Goal: Transaction & Acquisition: Purchase product/service

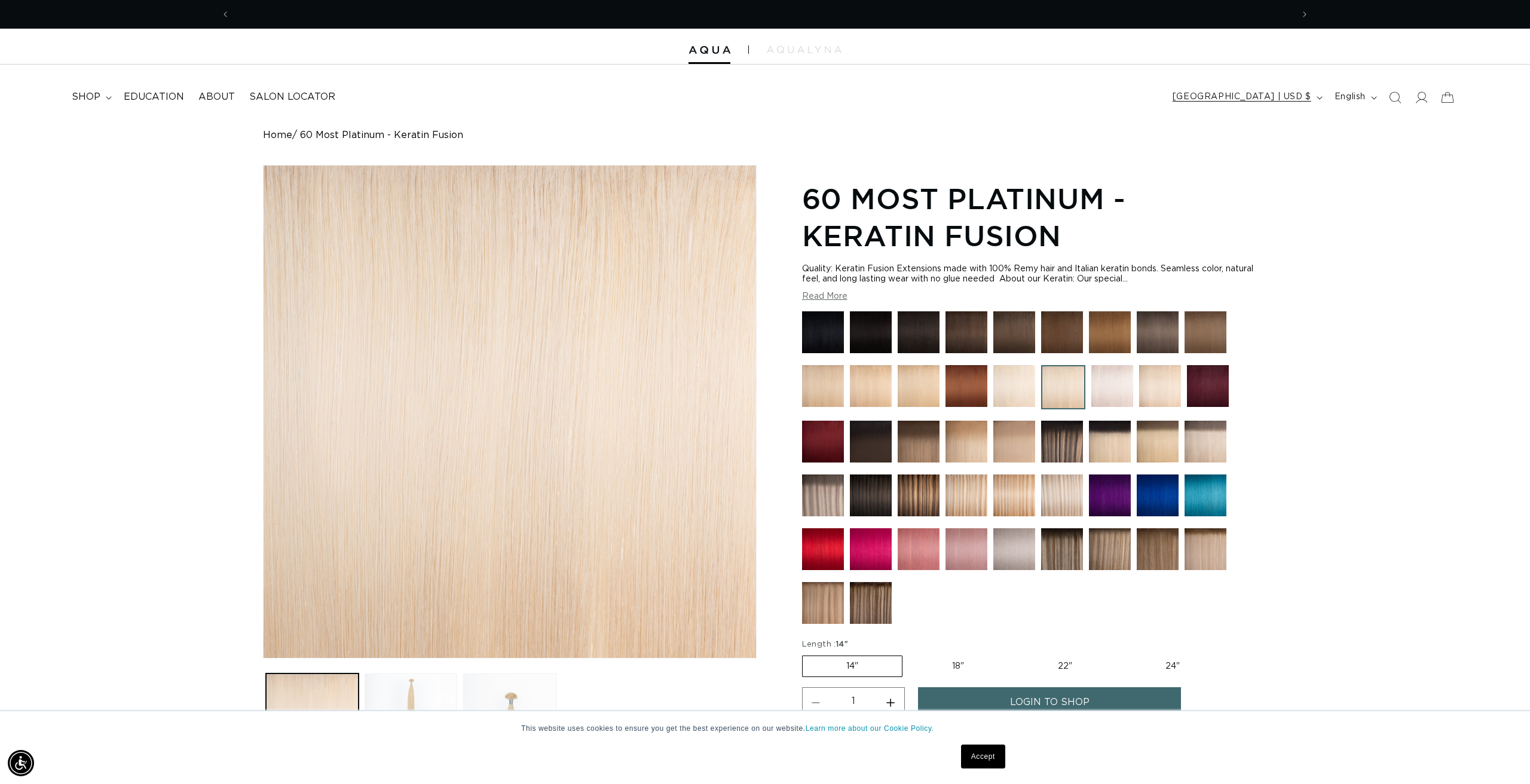
scroll to position [0, 2125]
click at [969, 497] on img at bounding box center [967, 495] width 42 height 42
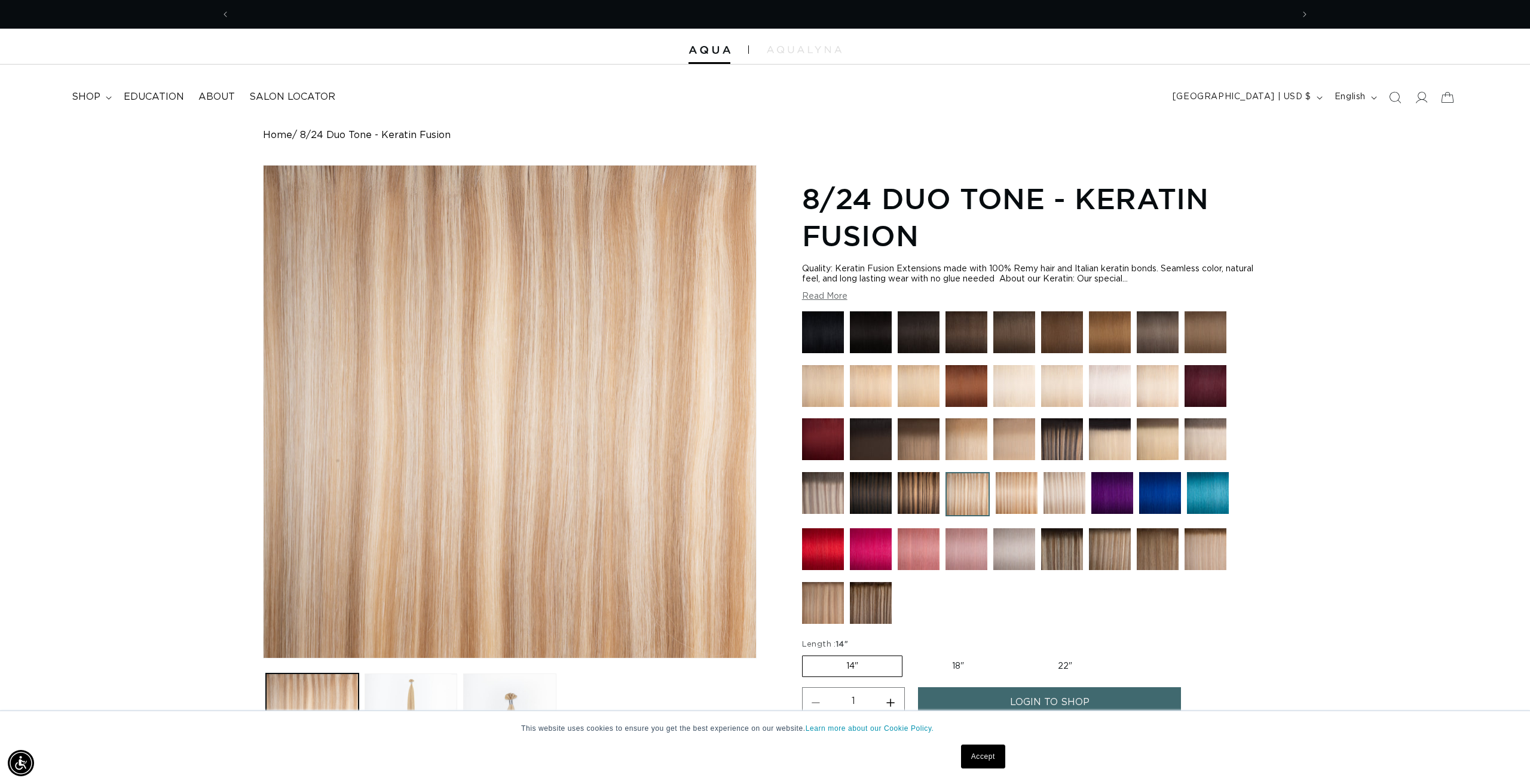
scroll to position [0, 1063]
click at [969, 497] on img at bounding box center [968, 494] width 44 height 44
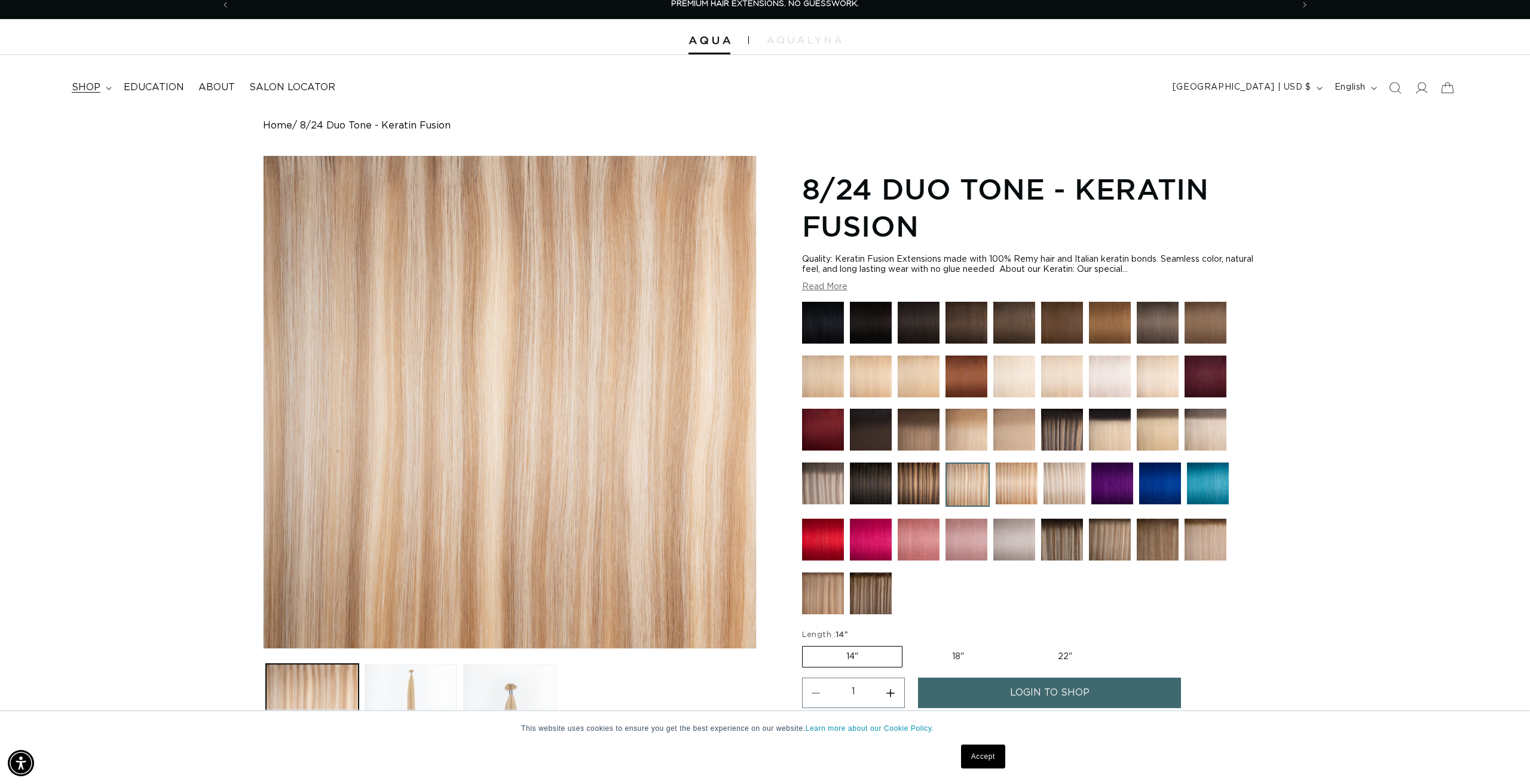
click at [85, 83] on span "shop" at bounding box center [86, 87] width 29 height 13
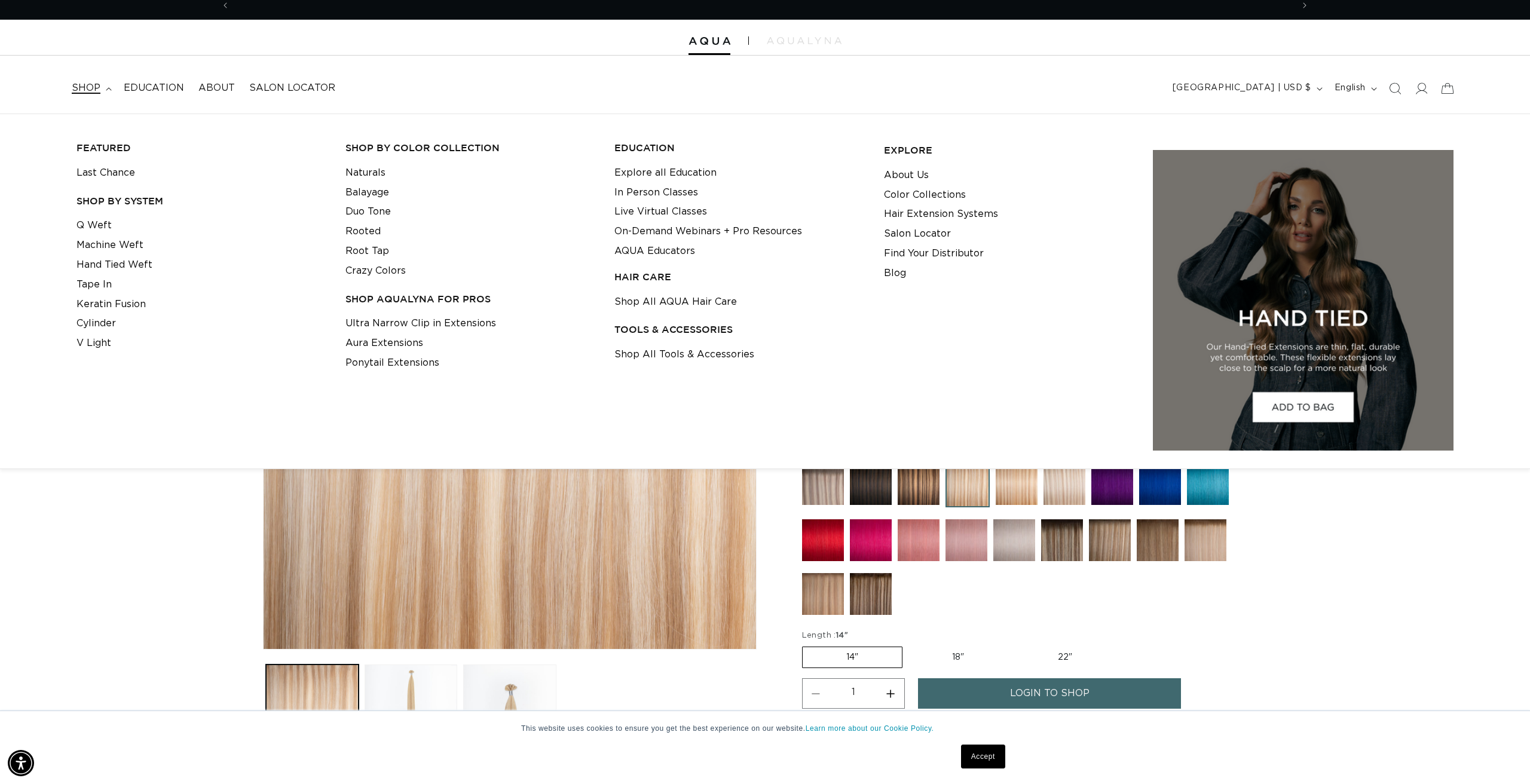
scroll to position [0, 2125]
click at [97, 316] on link "Cylinder" at bounding box center [96, 323] width 40 height 19
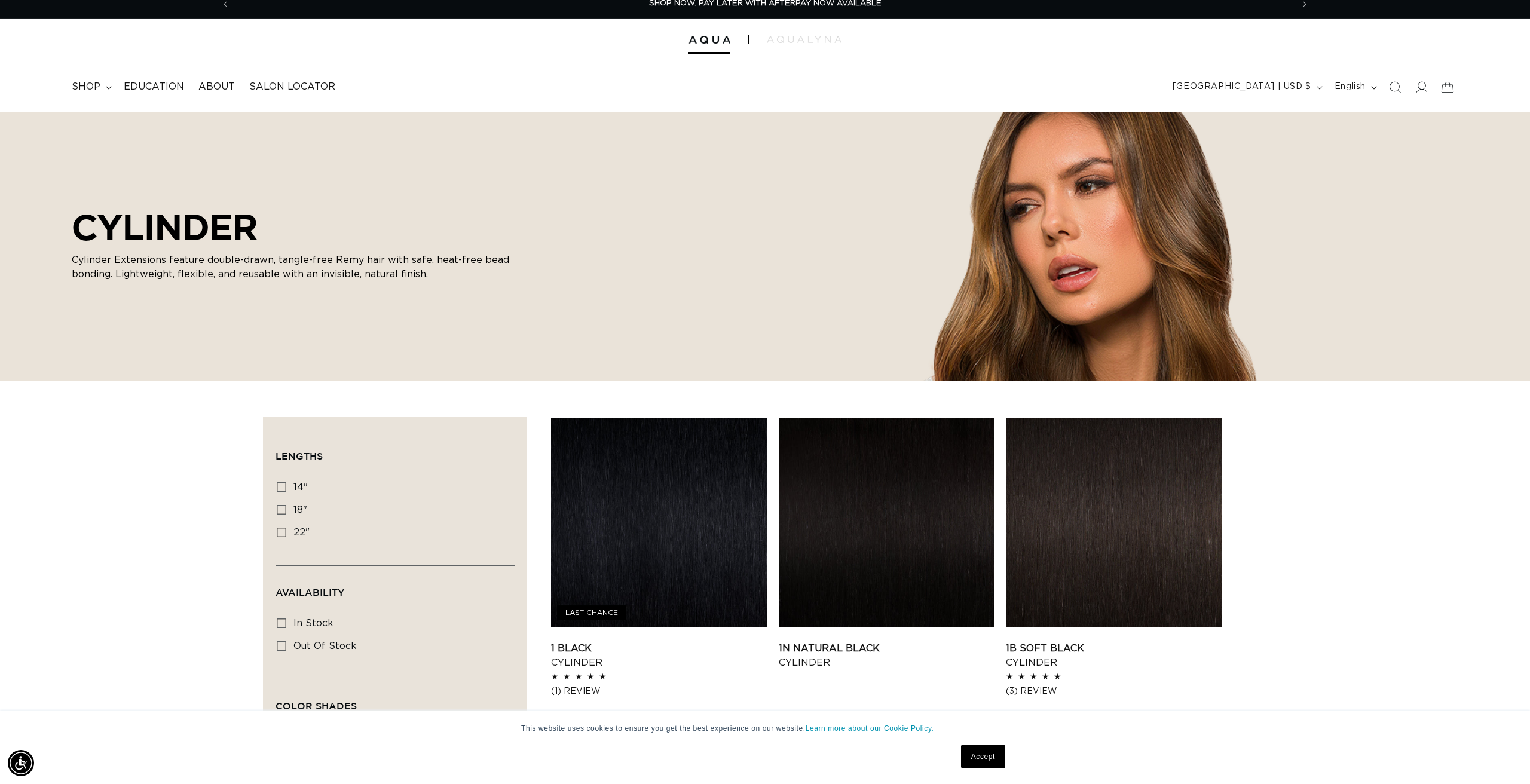
scroll to position [10, 0]
click at [281, 483] on icon at bounding box center [281, 487] width 9 height 9
click at [281, 483] on input "14" 14" (20 products)" at bounding box center [281, 487] width 9 height 9
checkbox input "true"
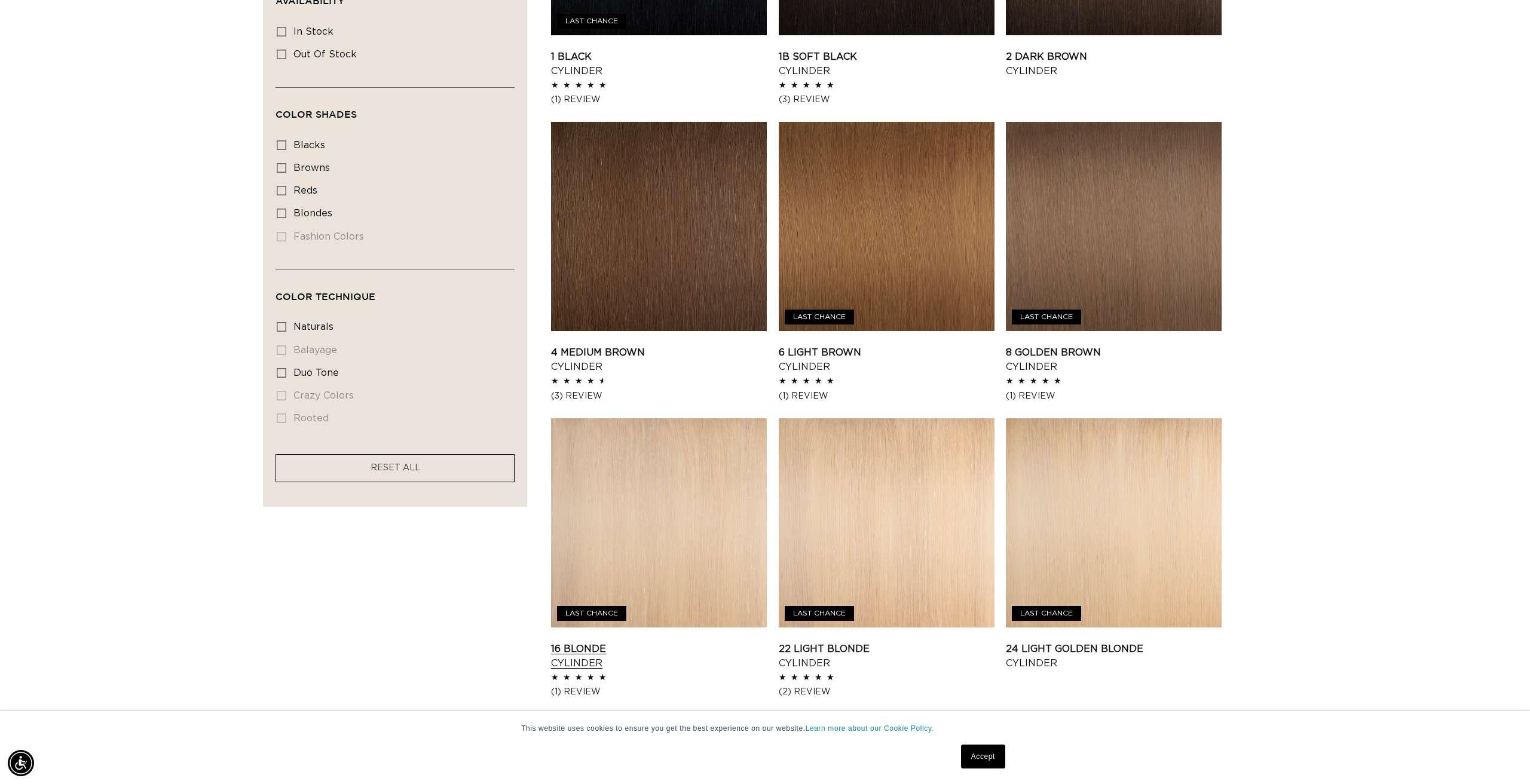
scroll to position [602, 1]
click at [679, 642] on link "16 Blonde Cylinder" at bounding box center [659, 656] width 216 height 29
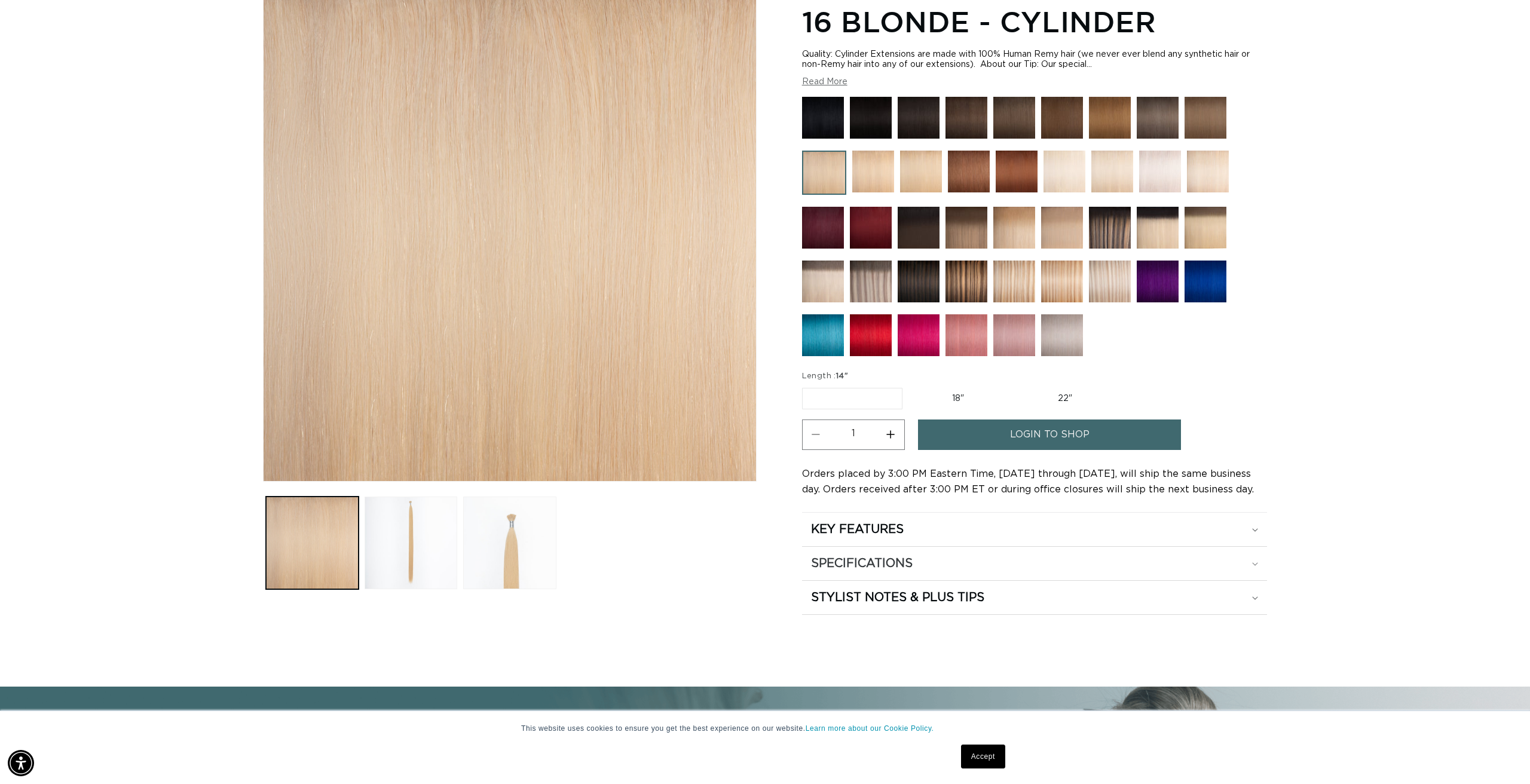
click at [869, 558] on h2 "SPECIFICATIONS" at bounding box center [861, 563] width 101 height 15
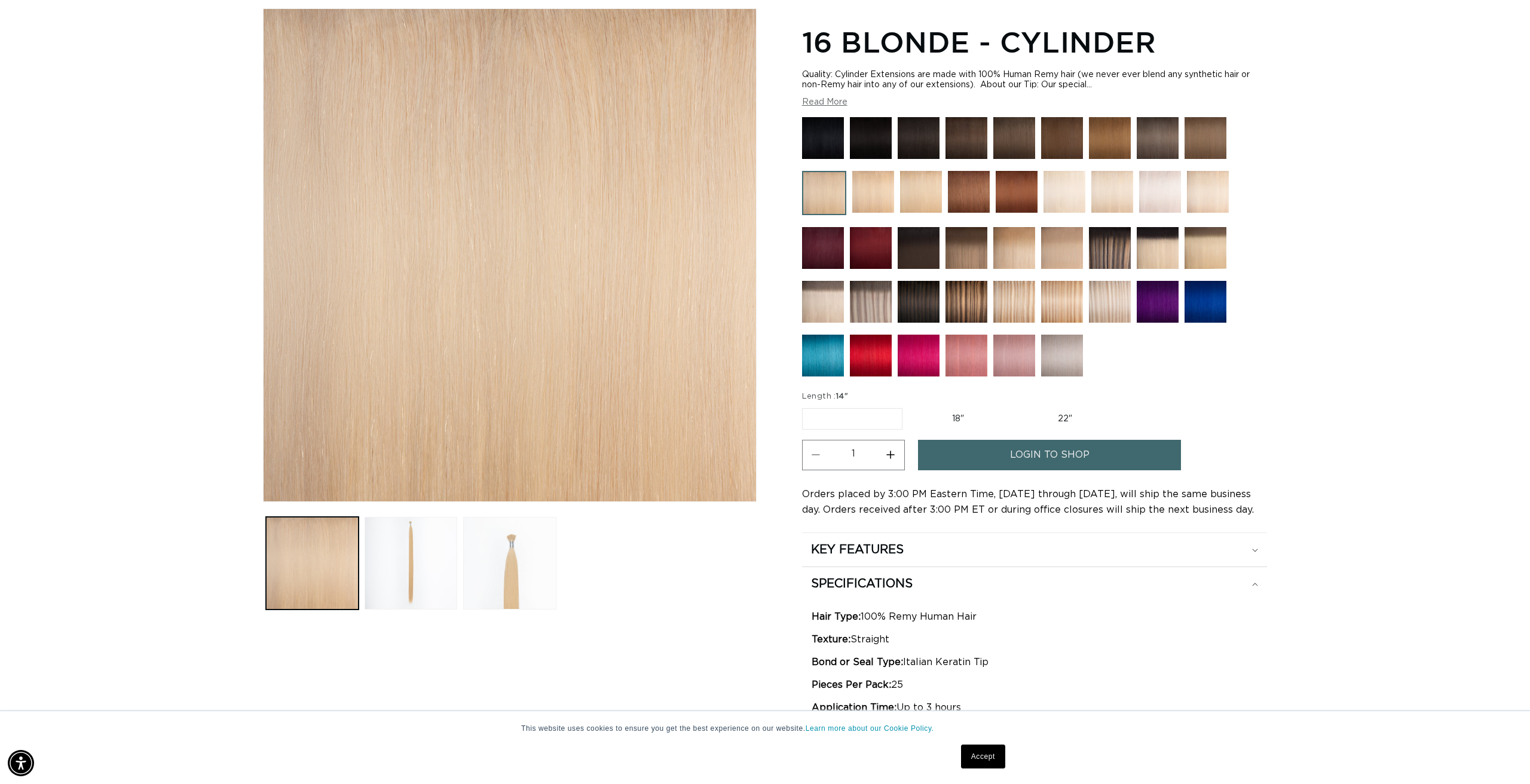
scroll to position [0, 2125]
click at [1111, 192] on img at bounding box center [1112, 192] width 42 height 42
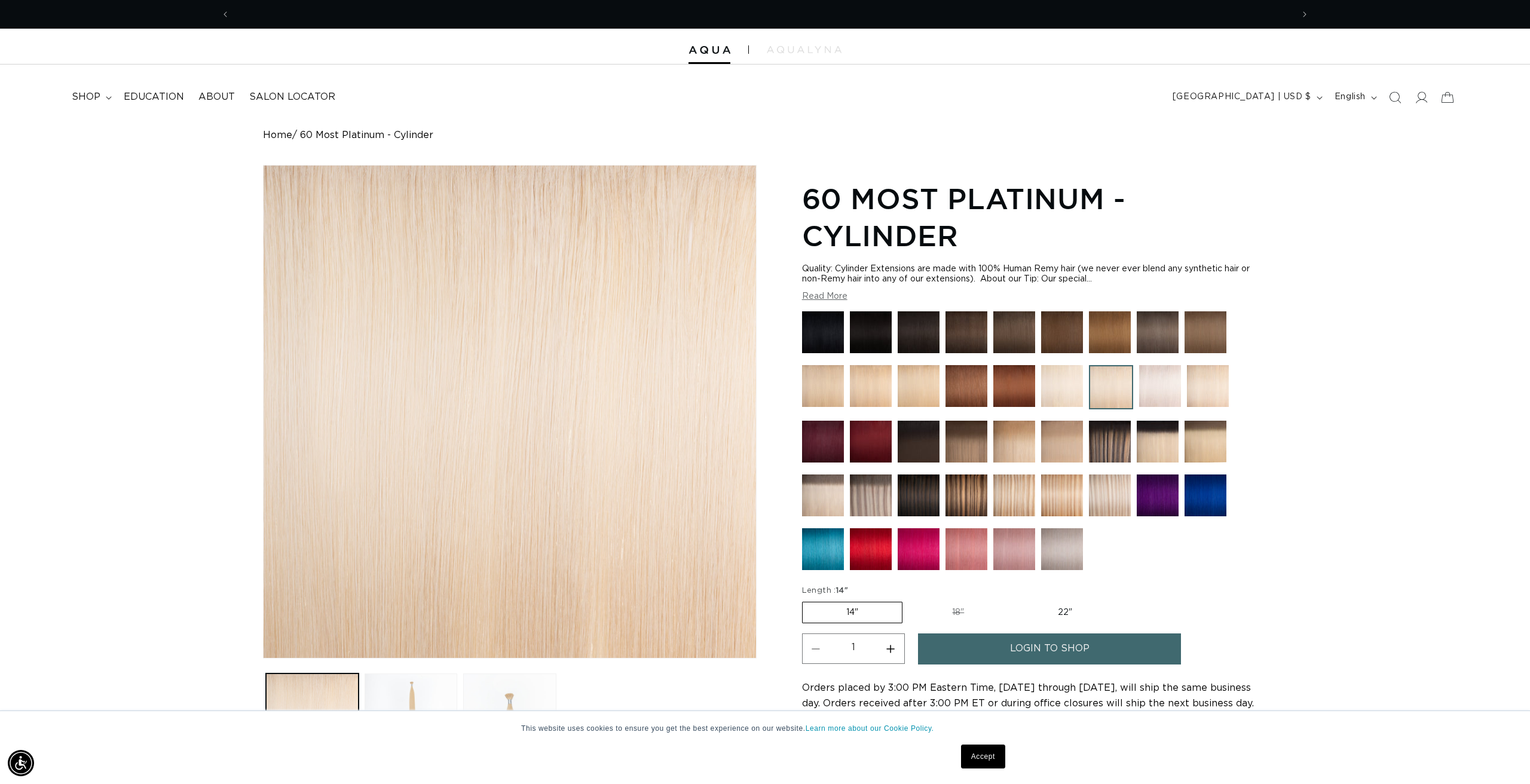
scroll to position [0, 2125]
click at [918, 385] on img at bounding box center [918, 386] width 42 height 42
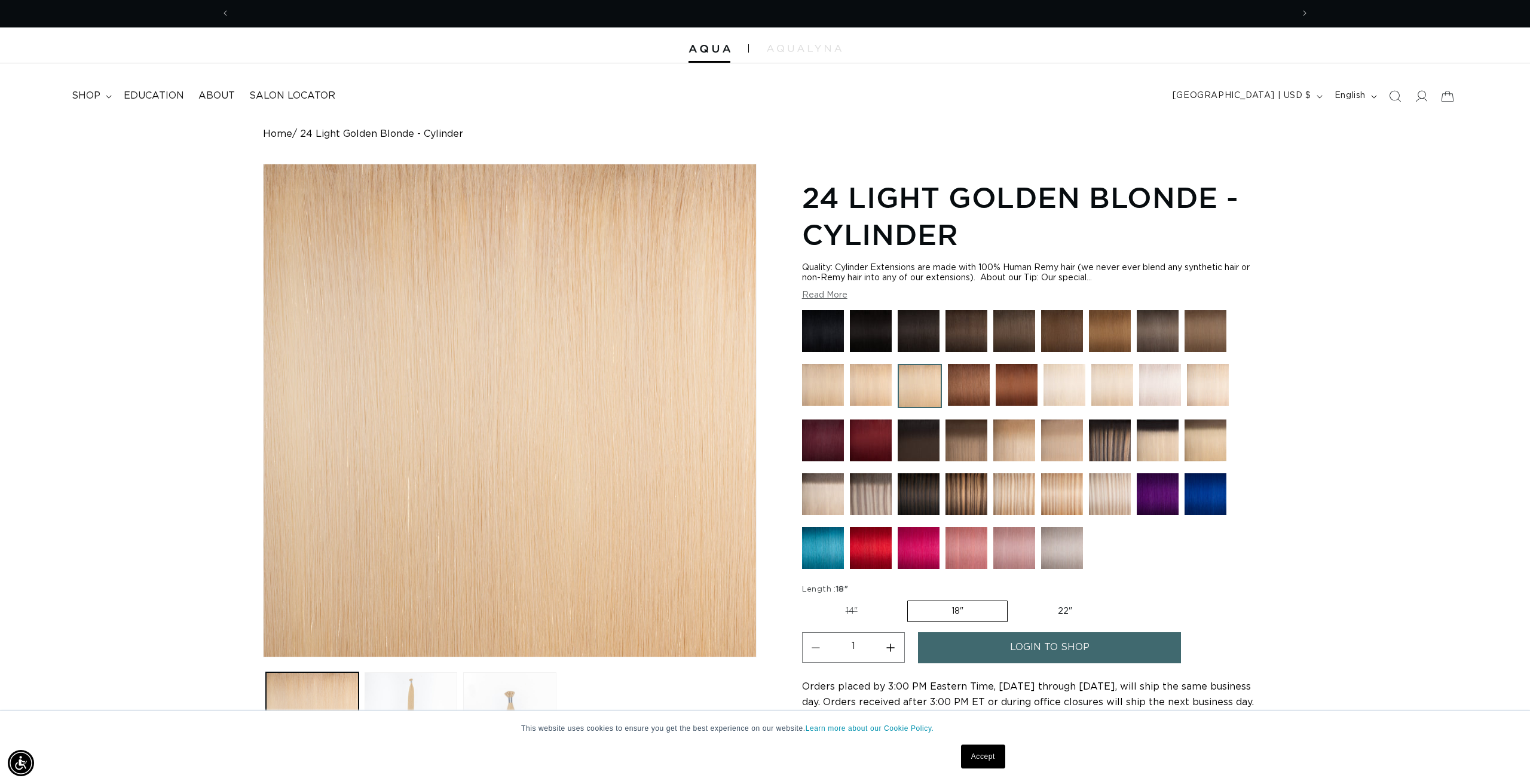
scroll to position [0, 1063]
click at [1109, 385] on img at bounding box center [1112, 385] width 42 height 42
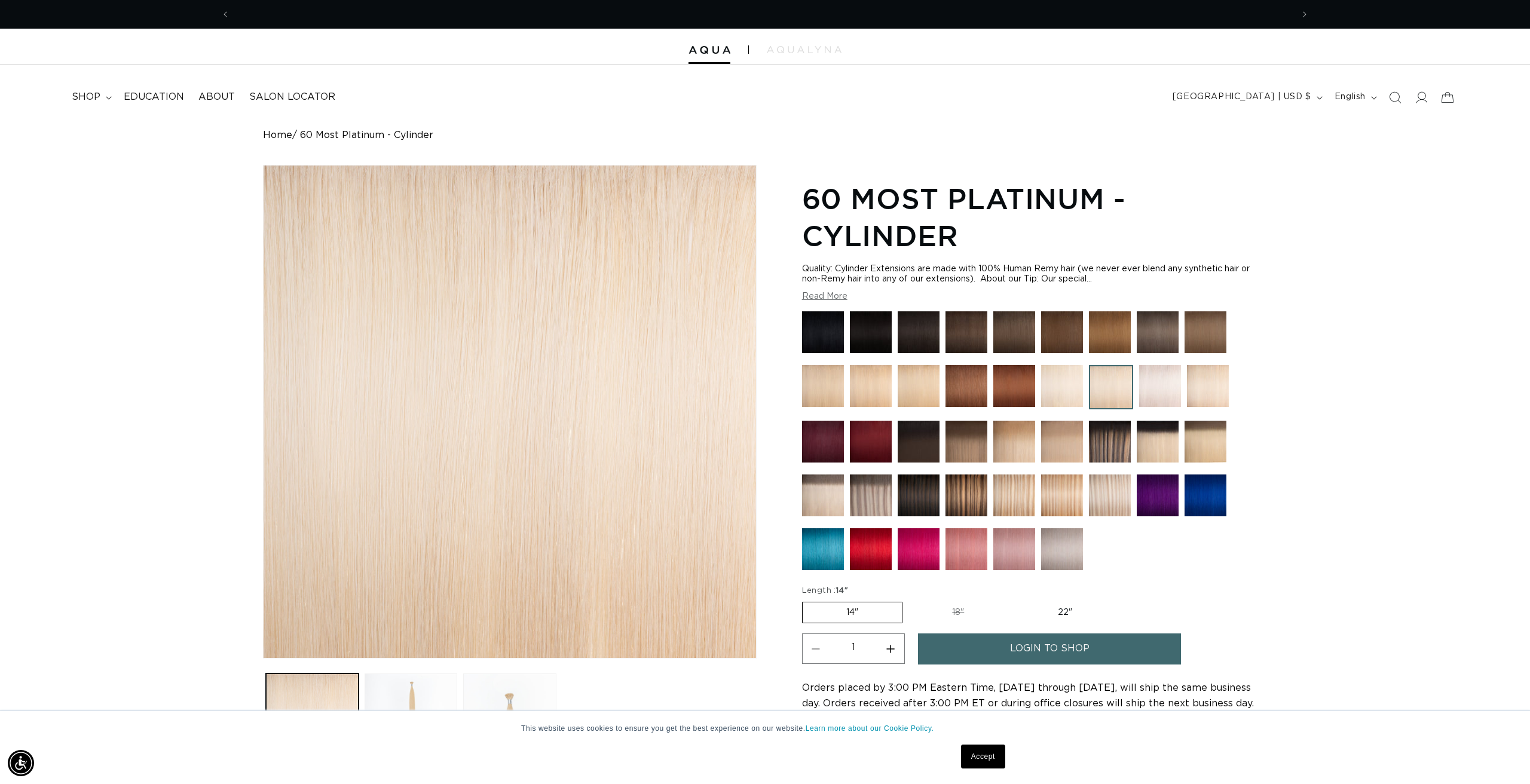
scroll to position [0, 1063]
click at [918, 387] on img at bounding box center [918, 386] width 42 height 42
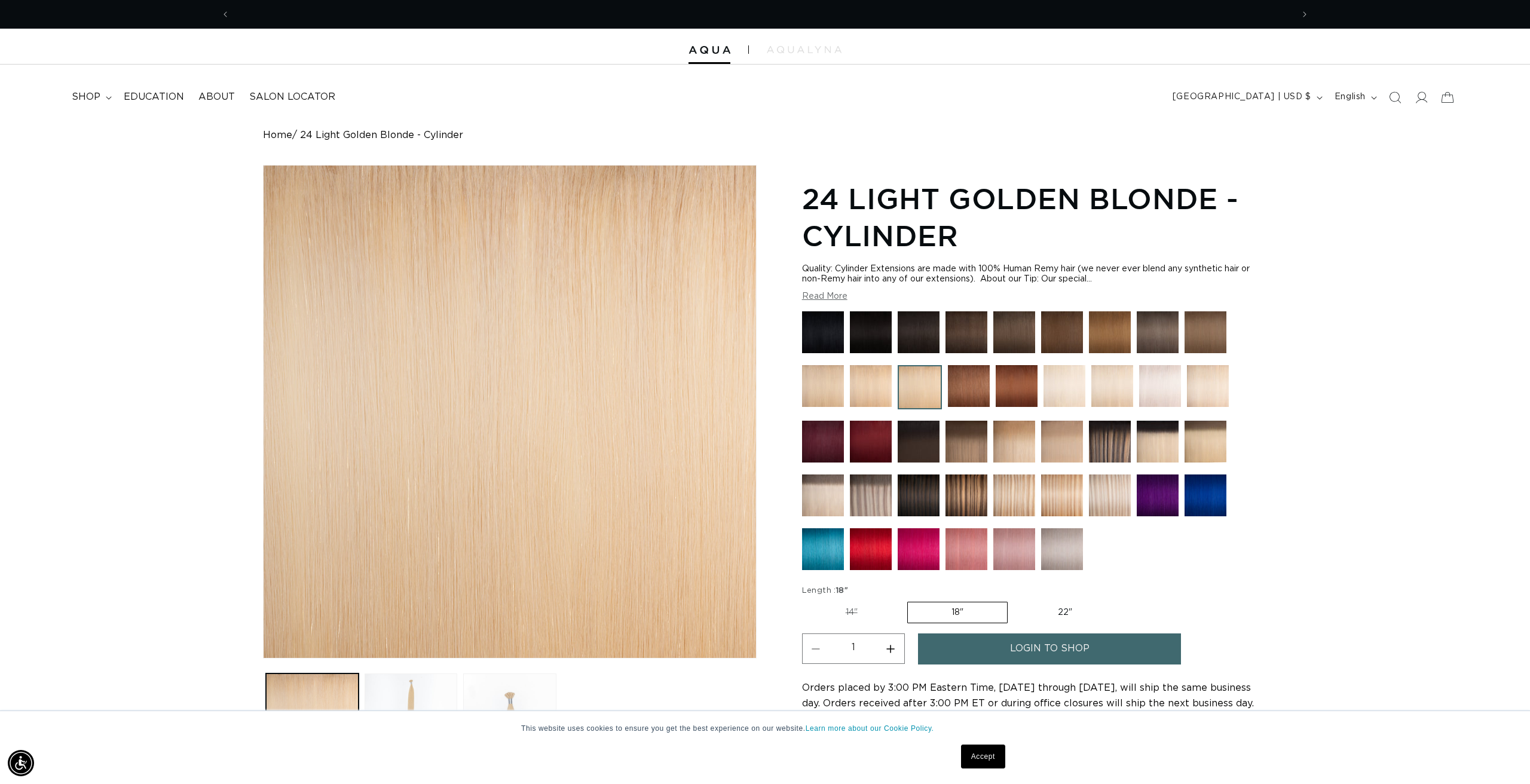
scroll to position [0, 1063]
click at [868, 392] on img at bounding box center [871, 386] width 42 height 42
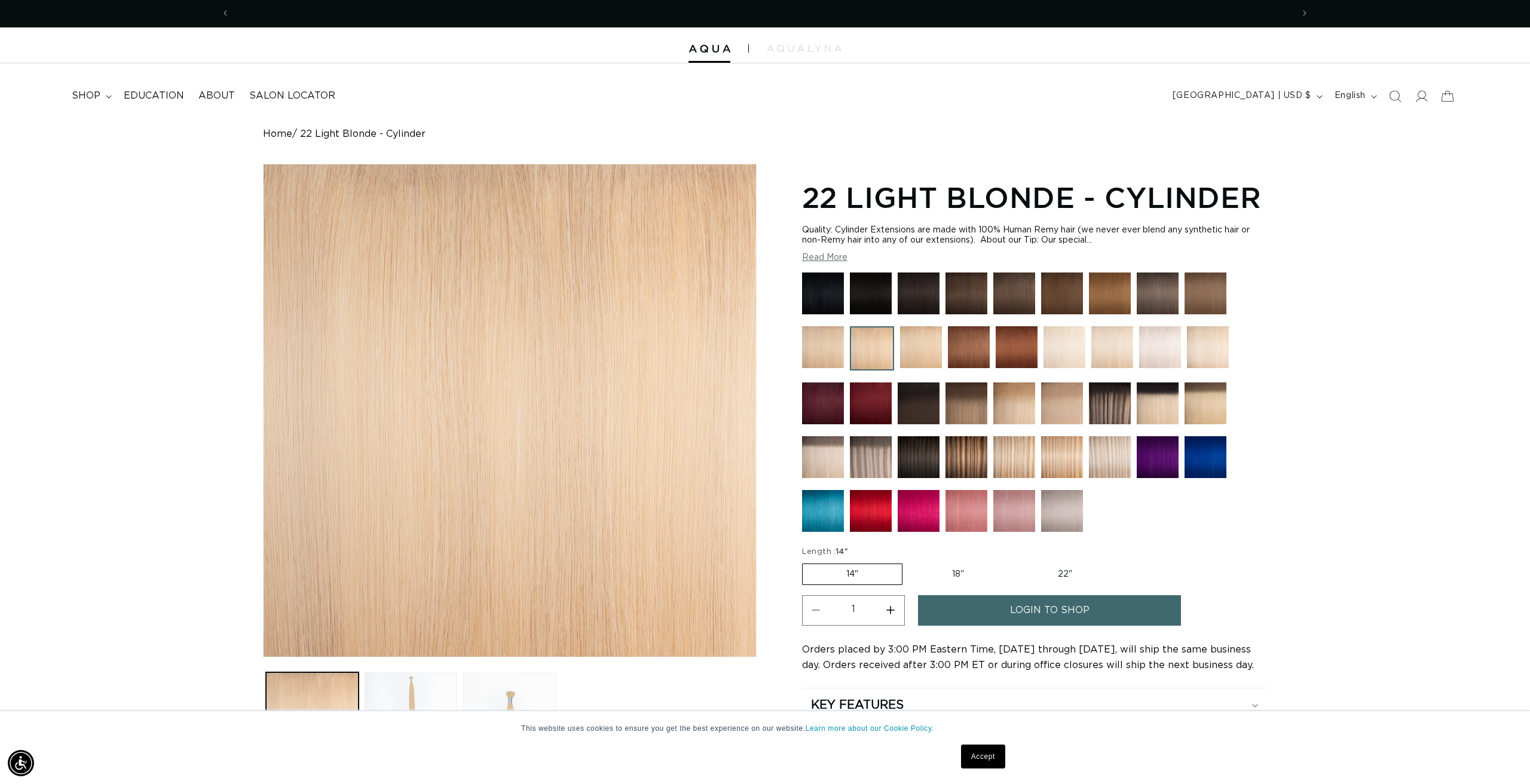
click at [978, 754] on link "Accept" at bounding box center [984, 756] width 44 height 24
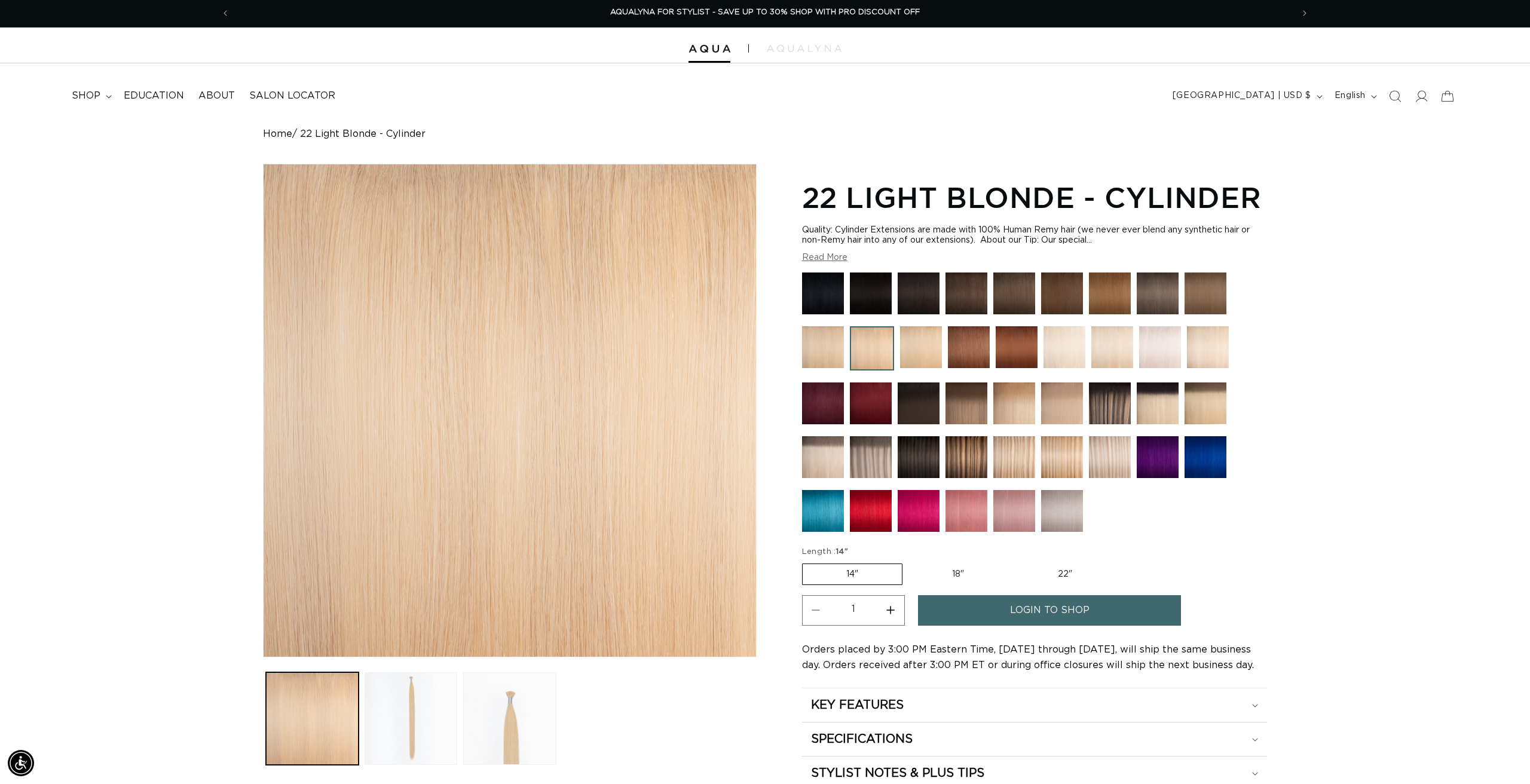
click at [1050, 605] on span "login to shop" at bounding box center [1050, 610] width 79 height 30
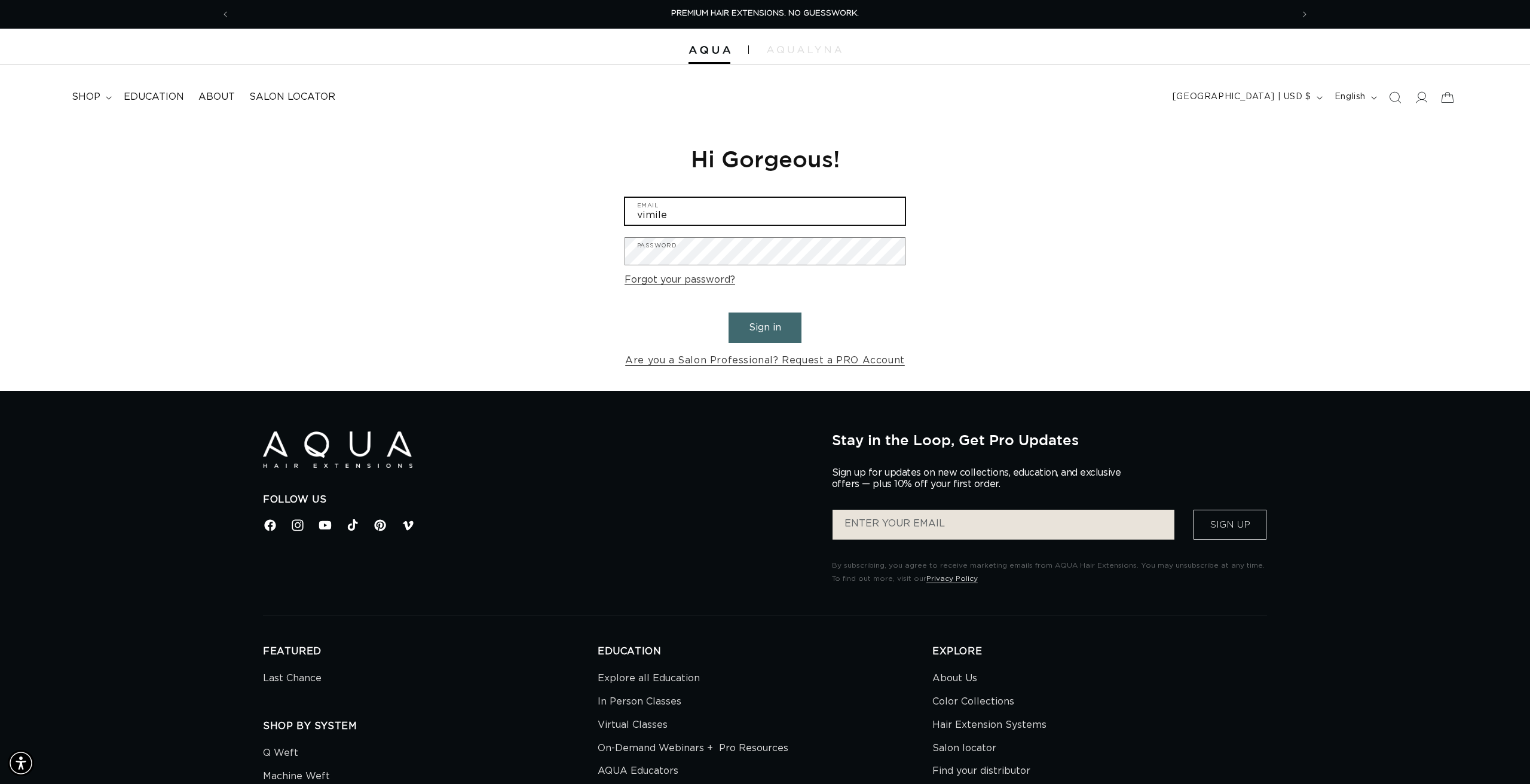
type input "vimiles"
